Goal: Task Accomplishment & Management: Use online tool/utility

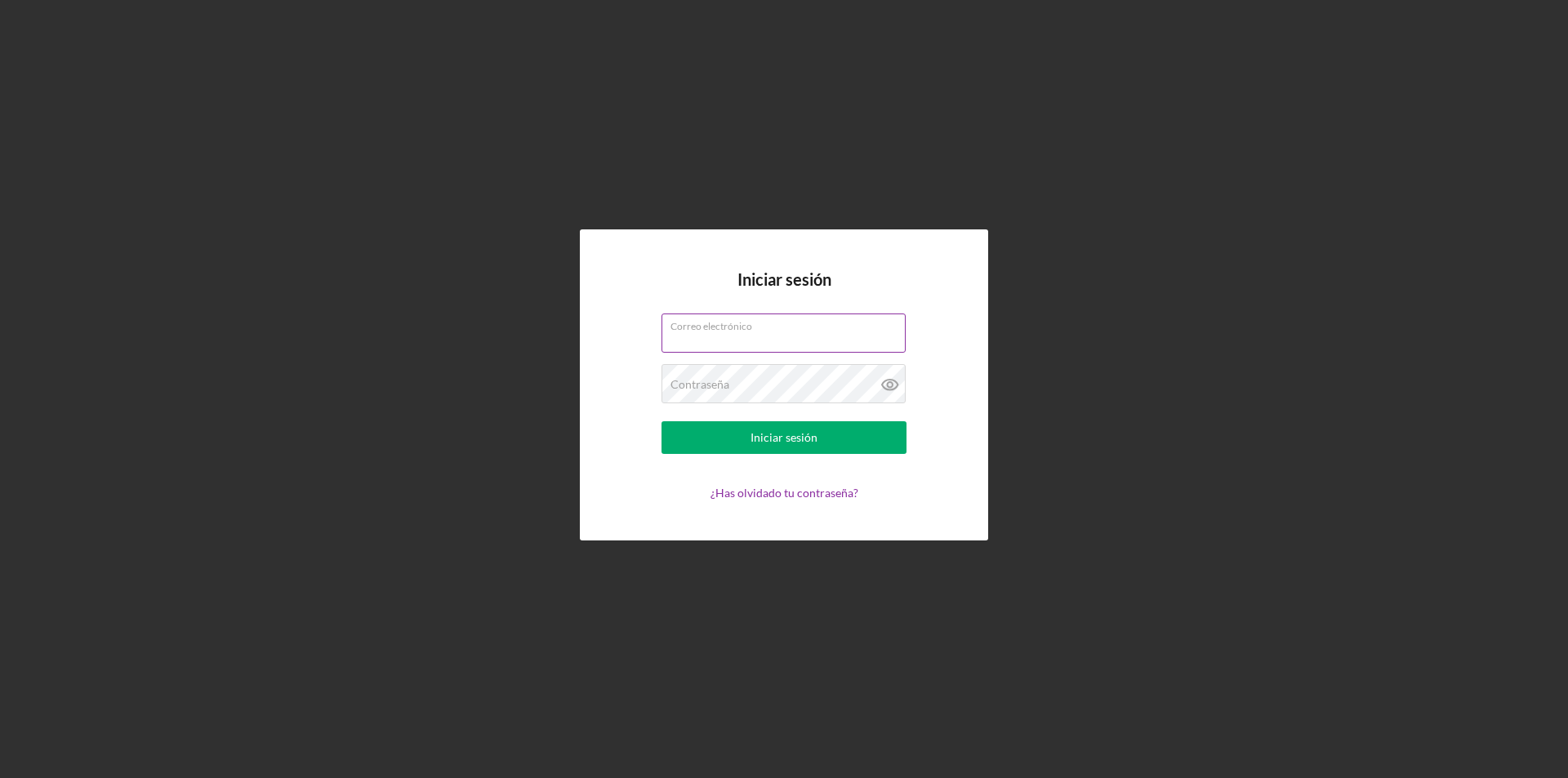
click at [803, 336] on input "Correo electrónico" at bounding box center [783, 333] width 244 height 40
click at [1256, 338] on div "Iniciar sesión Correo electrónico Contraseña Iniciar sesión ¿Has olvidado tu co…" at bounding box center [784, 385] width 1552 height 770
